Goal: Task Accomplishment & Management: Manage account settings

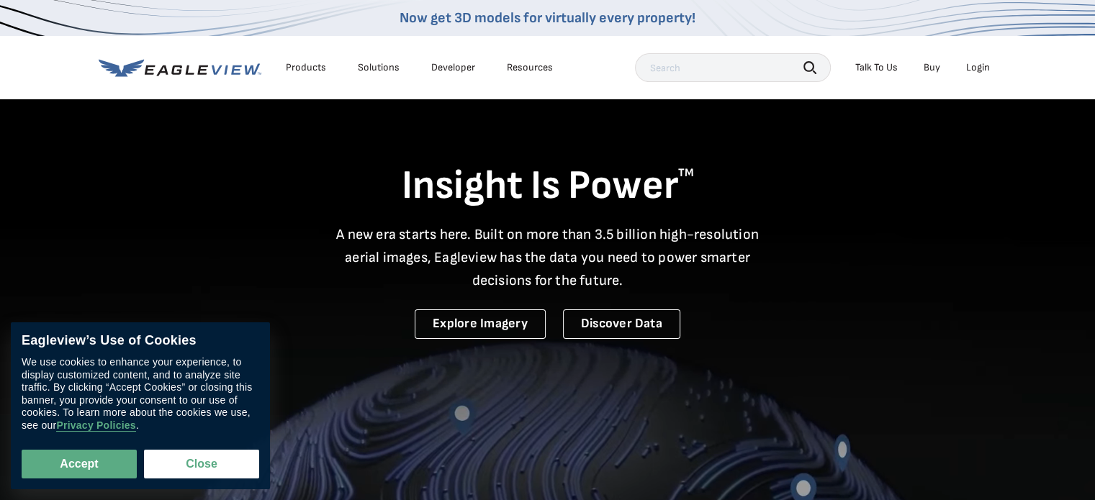
click at [1020, 66] on nav "Now get 3D models for virtually every property! Products Solutions Developer Re…" at bounding box center [547, 49] width 1095 height 99
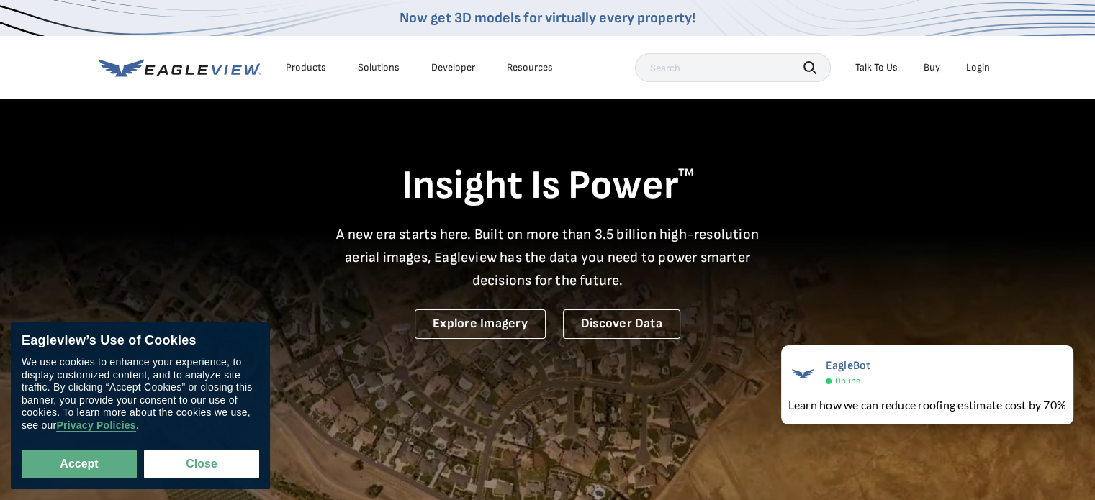
click at [978, 73] on div "Login" at bounding box center [978, 67] width 24 height 13
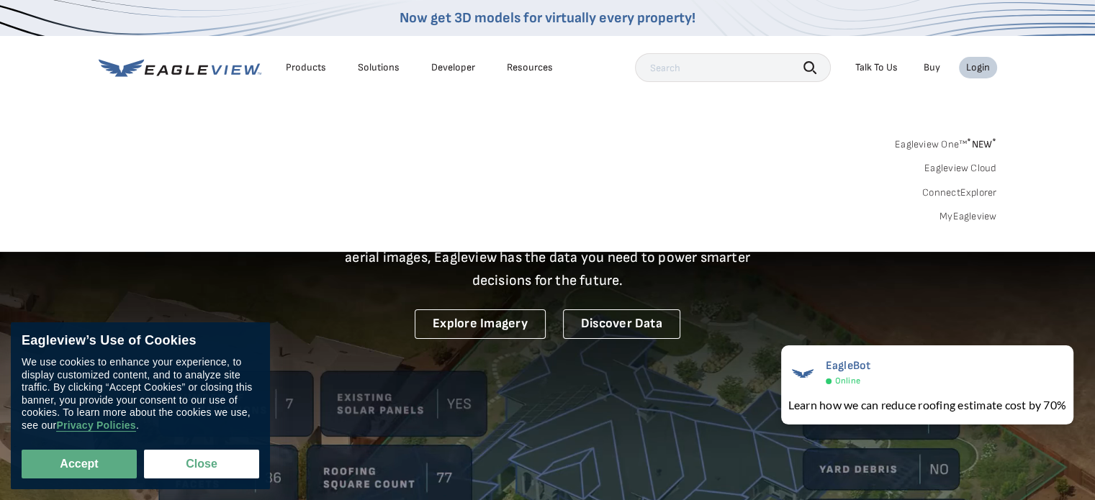
click at [978, 71] on div "Login" at bounding box center [978, 67] width 24 height 13
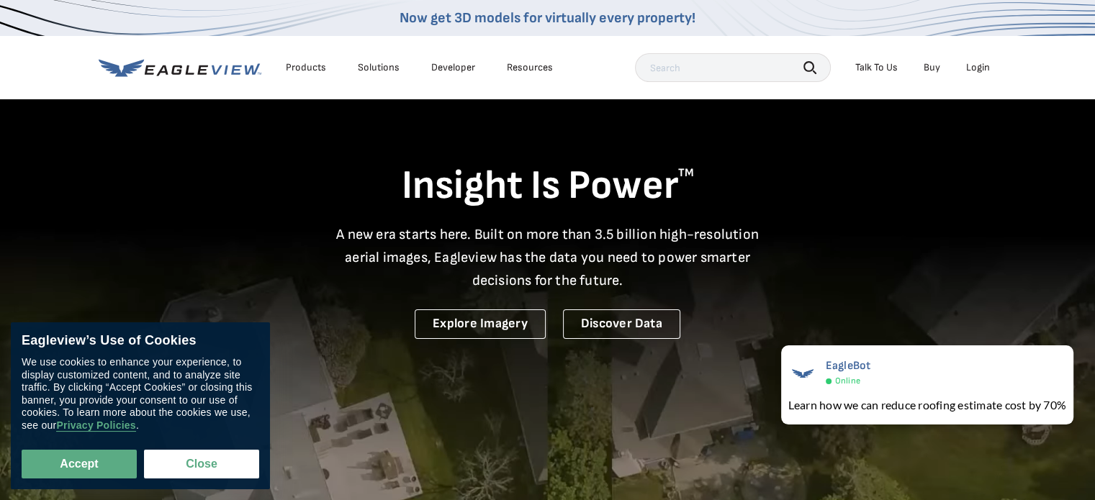
click at [978, 71] on div "Login" at bounding box center [978, 67] width 24 height 13
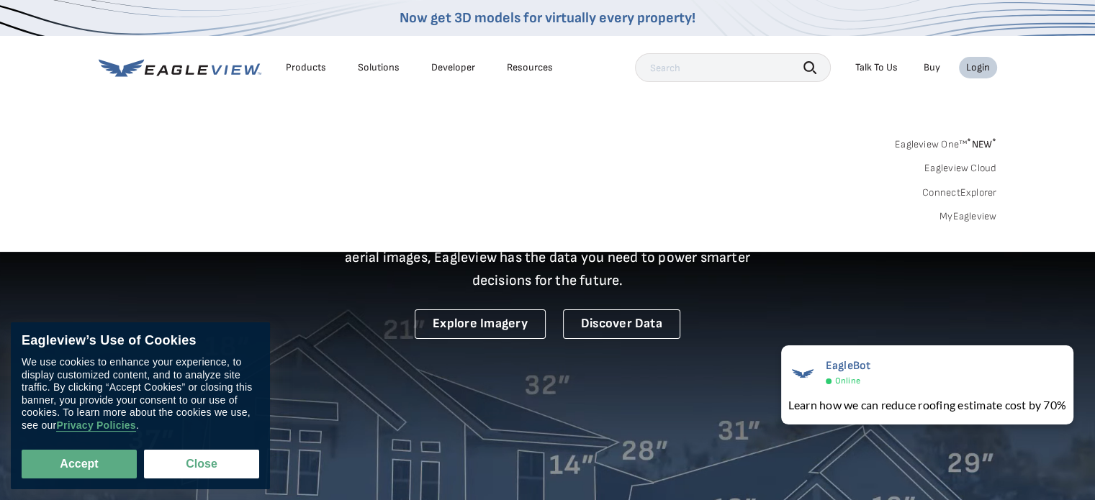
click at [958, 212] on link "MyEagleview" at bounding box center [969, 216] width 58 height 13
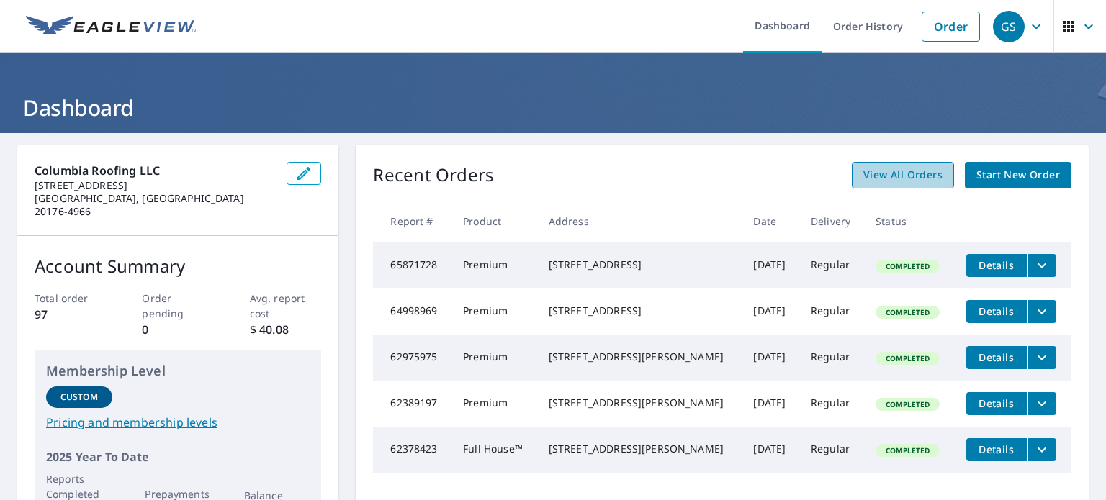
click at [893, 175] on span "View All Orders" at bounding box center [902, 175] width 79 height 18
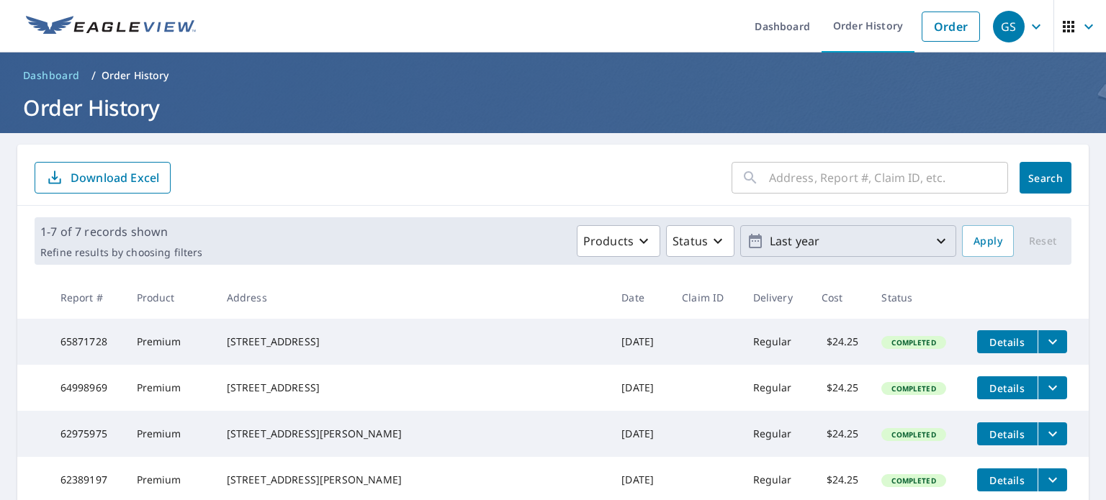
click at [935, 243] on icon "button" at bounding box center [940, 241] width 17 height 17
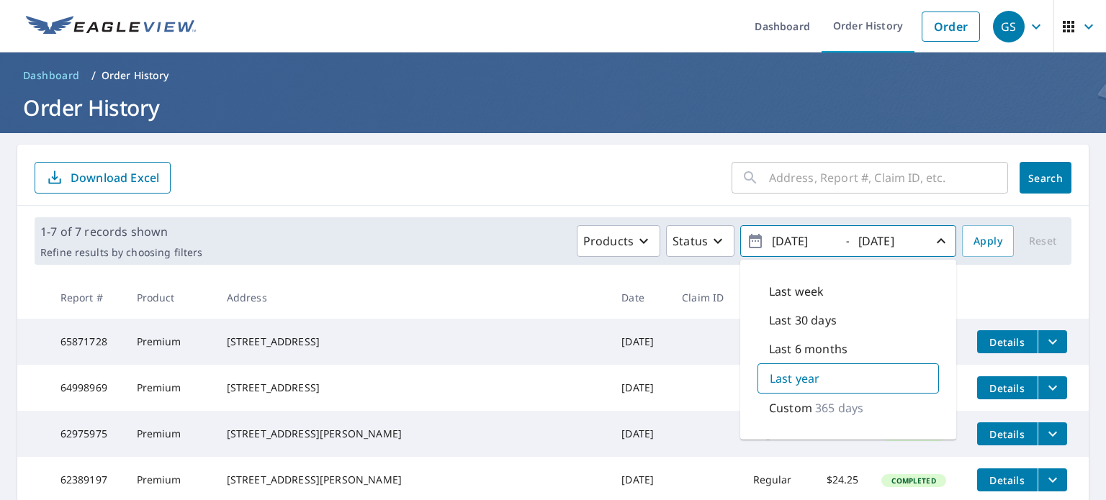
click at [796, 411] on p "Custom" at bounding box center [790, 408] width 43 height 17
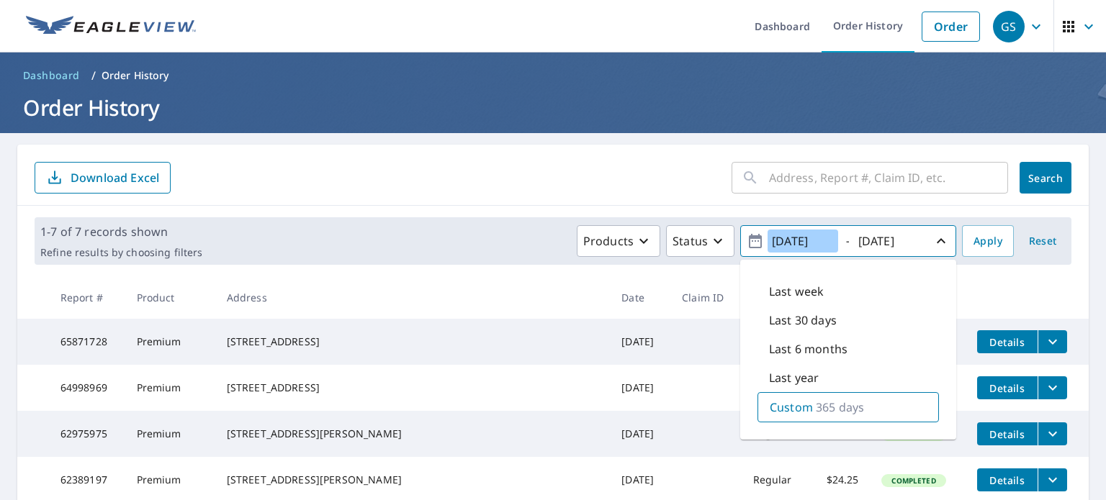
click at [785, 238] on input "2024/09/07" at bounding box center [802, 241] width 71 height 23
type input "2019/09/07"
click at [870, 241] on input "2025/09/07" at bounding box center [889, 241] width 71 height 23
type input "2022/09/07"
click at [973, 235] on span "Apply" at bounding box center [987, 242] width 29 height 18
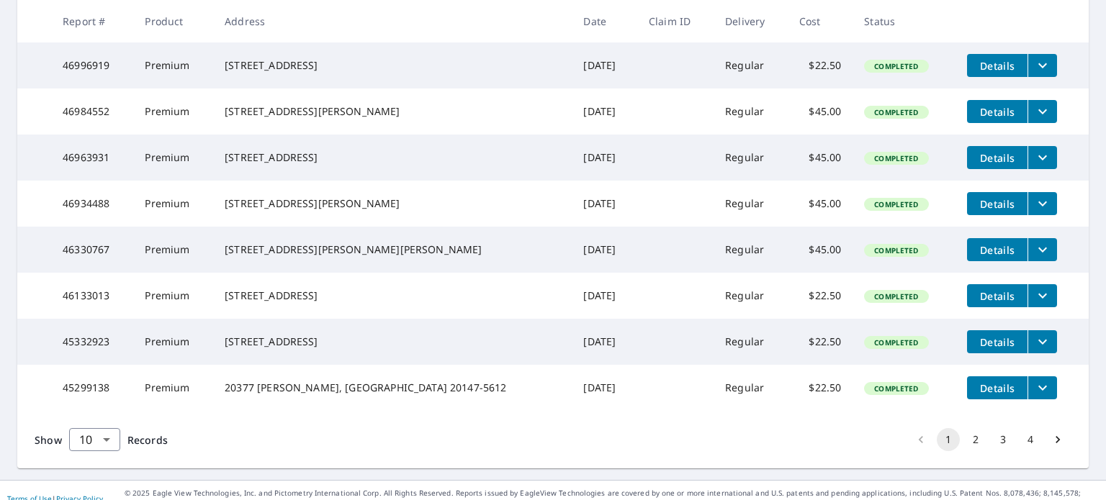
scroll to position [442, 0]
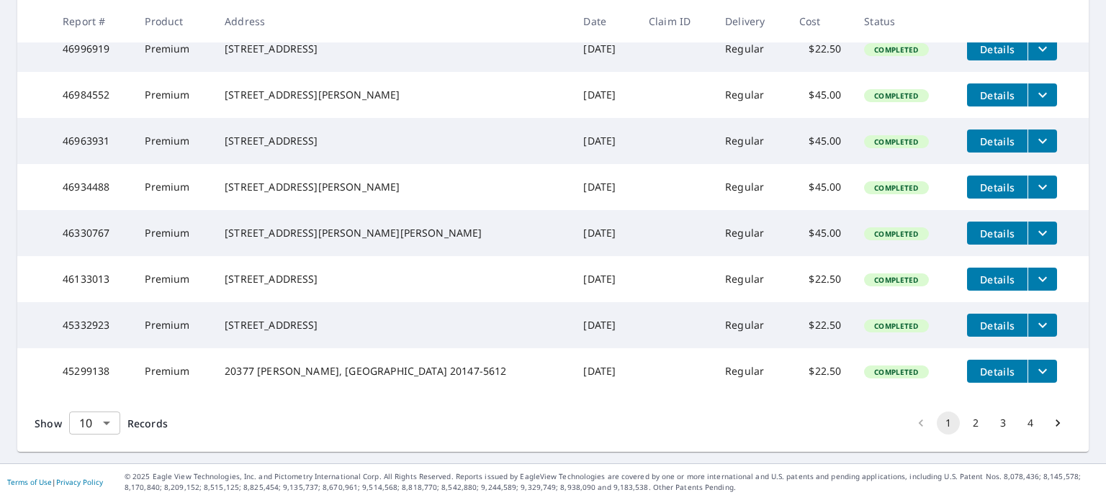
click at [107, 423] on body "GS GS Dashboard Order History Order GS Dashboard / Order History Order History …" at bounding box center [553, 250] width 1106 height 500
click at [92, 469] on li "100" at bounding box center [93, 470] width 51 height 26
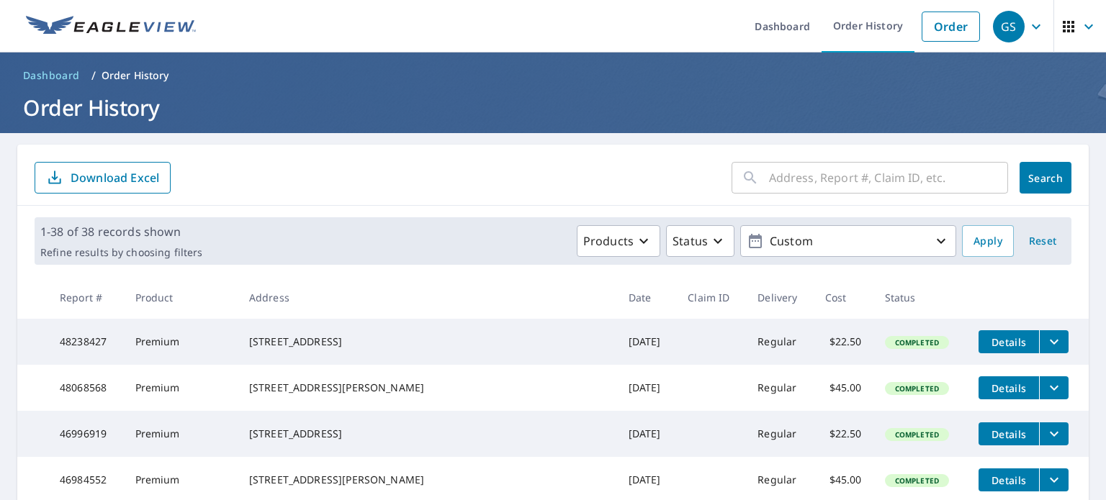
scroll to position [1916, 0]
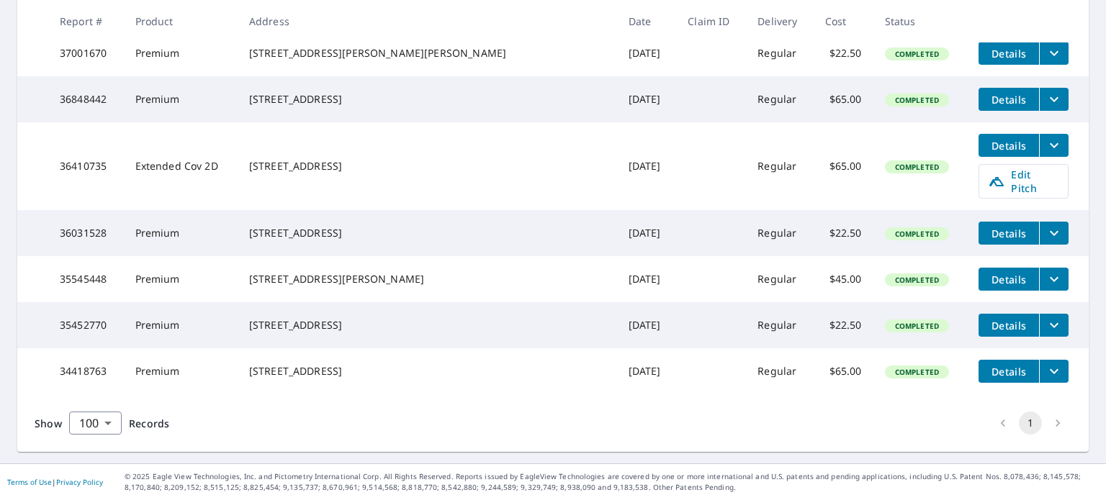
click at [1039, 245] on button "filesDropdownBtn-36031528" at bounding box center [1054, 233] width 30 height 23
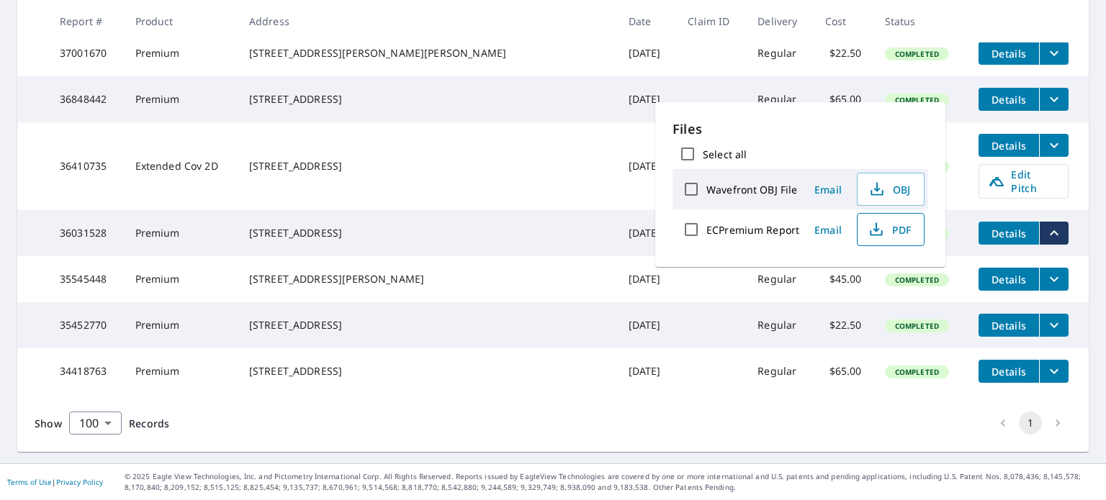
click at [893, 229] on span "PDF" at bounding box center [889, 229] width 46 height 17
